Goal: Use online tool/utility

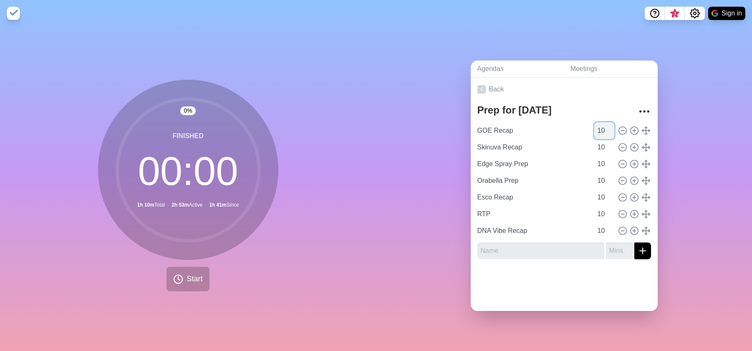
click at [595, 128] on input "10" at bounding box center [604, 130] width 20 height 17
type input "1"
type input "3"
click at [594, 143] on input "10" at bounding box center [604, 147] width 20 height 17
type input "1"
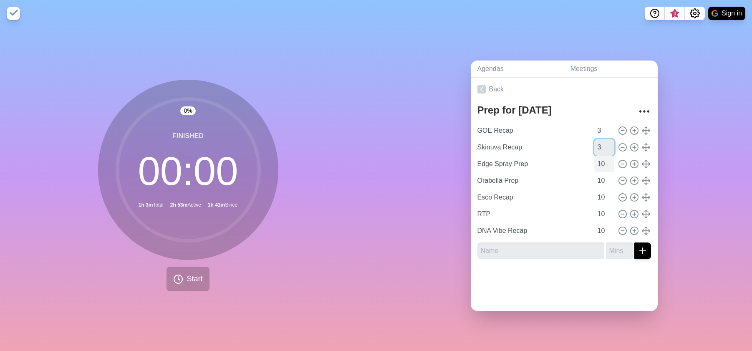
type input "3"
click at [595, 160] on input "10" at bounding box center [604, 164] width 20 height 17
type input "1"
type input "3"
click at [594, 177] on input "10" at bounding box center [604, 180] width 20 height 17
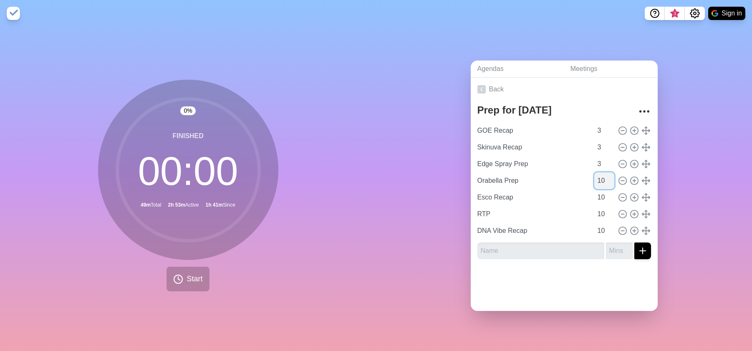
type input "1"
type input "3"
type input "9"
click at [598, 194] on input "9" at bounding box center [604, 197] width 20 height 17
type input "3"
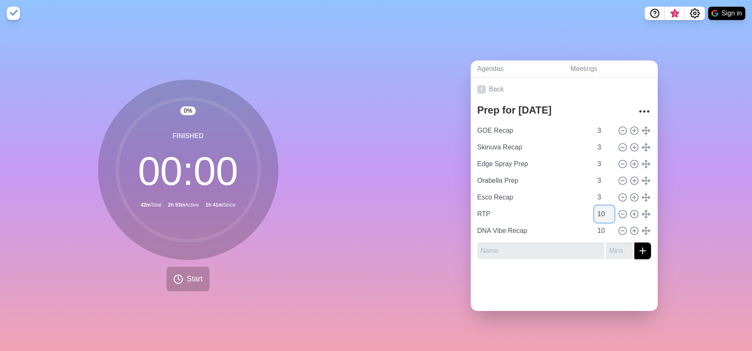
click at [596, 210] on input "10" at bounding box center [604, 214] width 20 height 17
type input "1"
type input "3"
click at [594, 227] on input "10" at bounding box center [604, 230] width 20 height 17
type input "1"
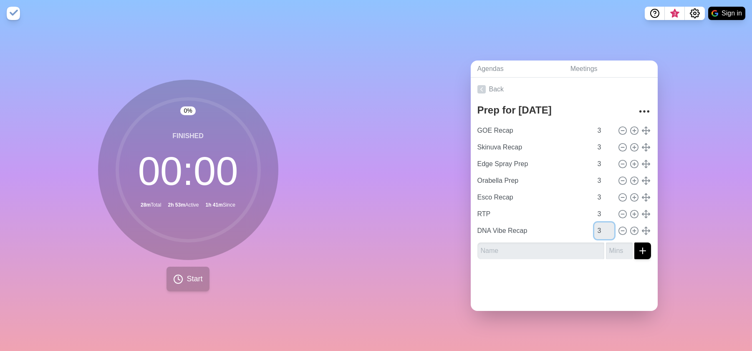
type input "3"
click at [191, 279] on span "Start" at bounding box center [195, 278] width 16 height 11
